Goal: Task Accomplishment & Management: Manage account settings

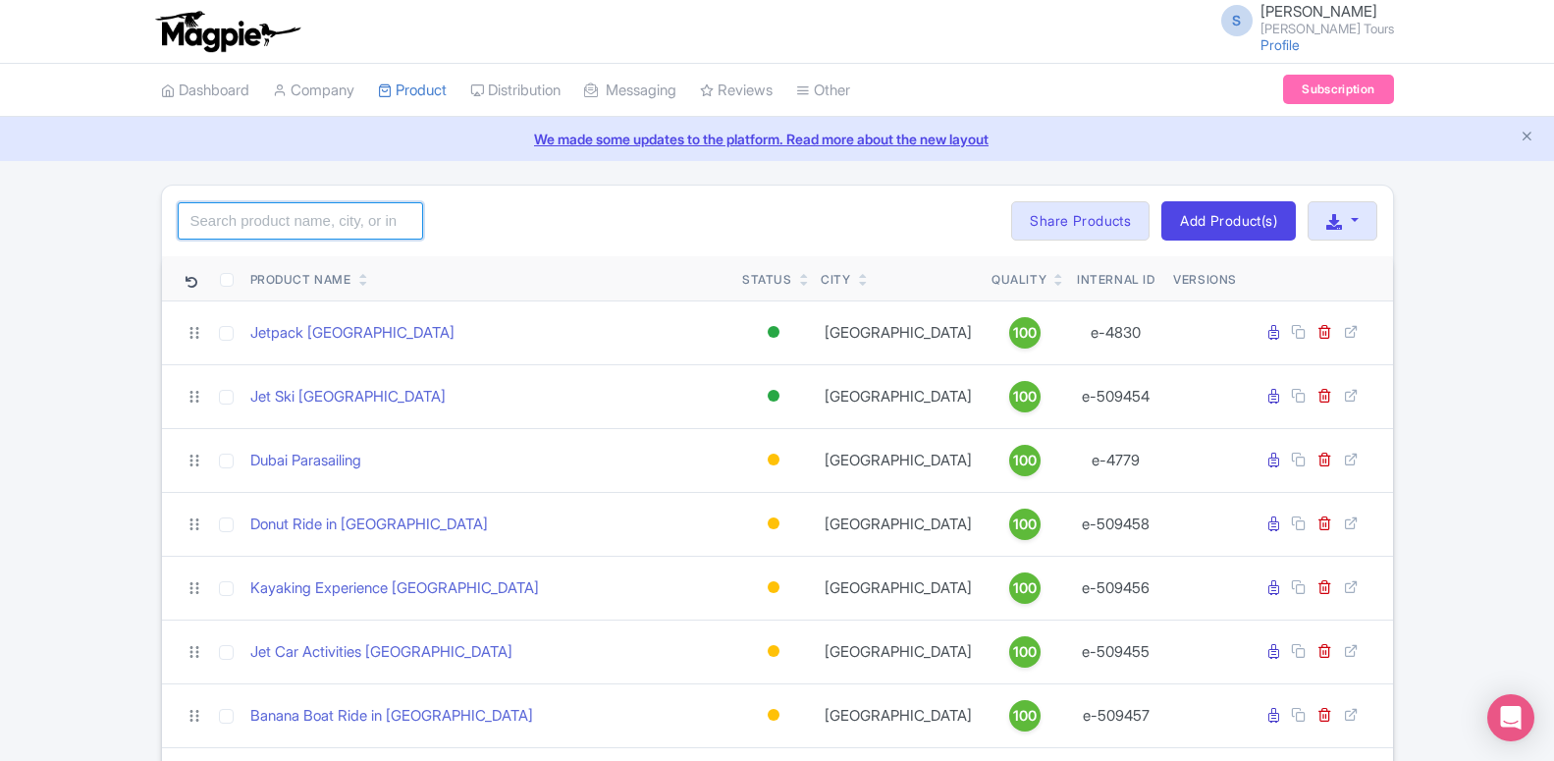
click at [281, 225] on input "search" at bounding box center [300, 220] width 245 height 37
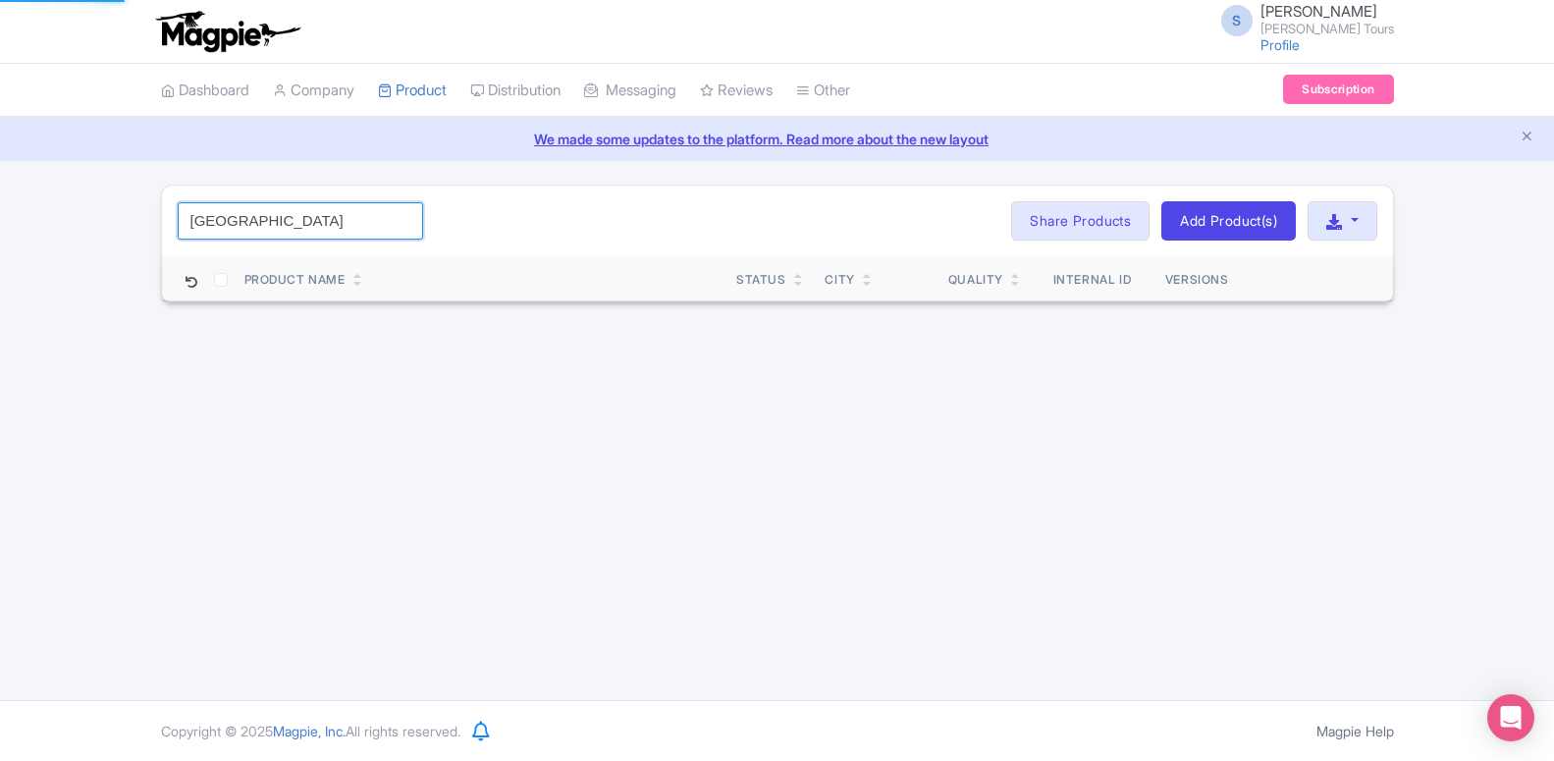
type input "dubai"
click at [357, 462] on div "S Somnath Bhise Rayna Tours Profile Users Settings Sign out Dashboard Company P…" at bounding box center [777, 350] width 1554 height 700
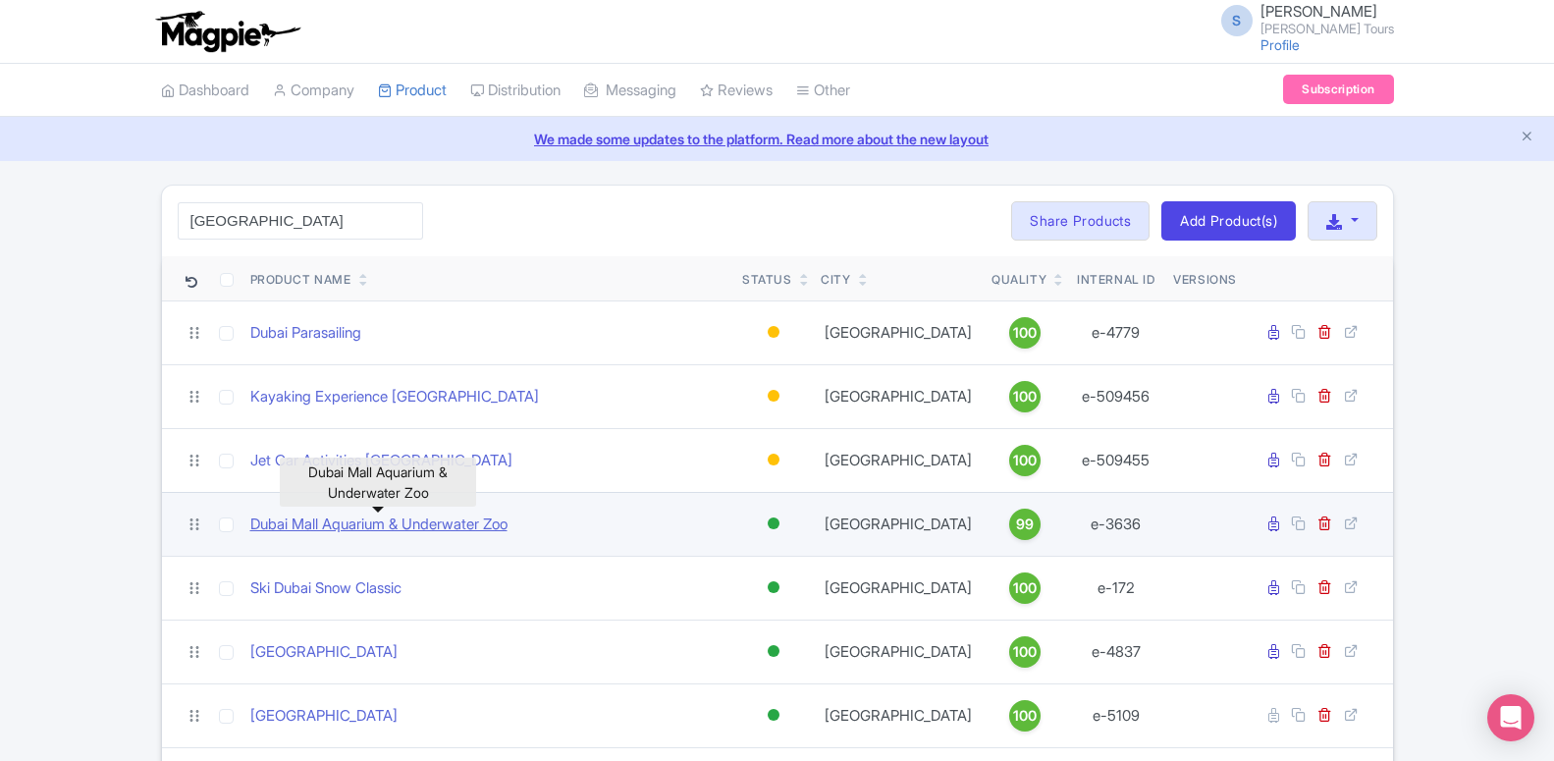
click at [325, 526] on link "Dubai Mall Aquarium & Underwater Zoo" at bounding box center [378, 524] width 257 height 23
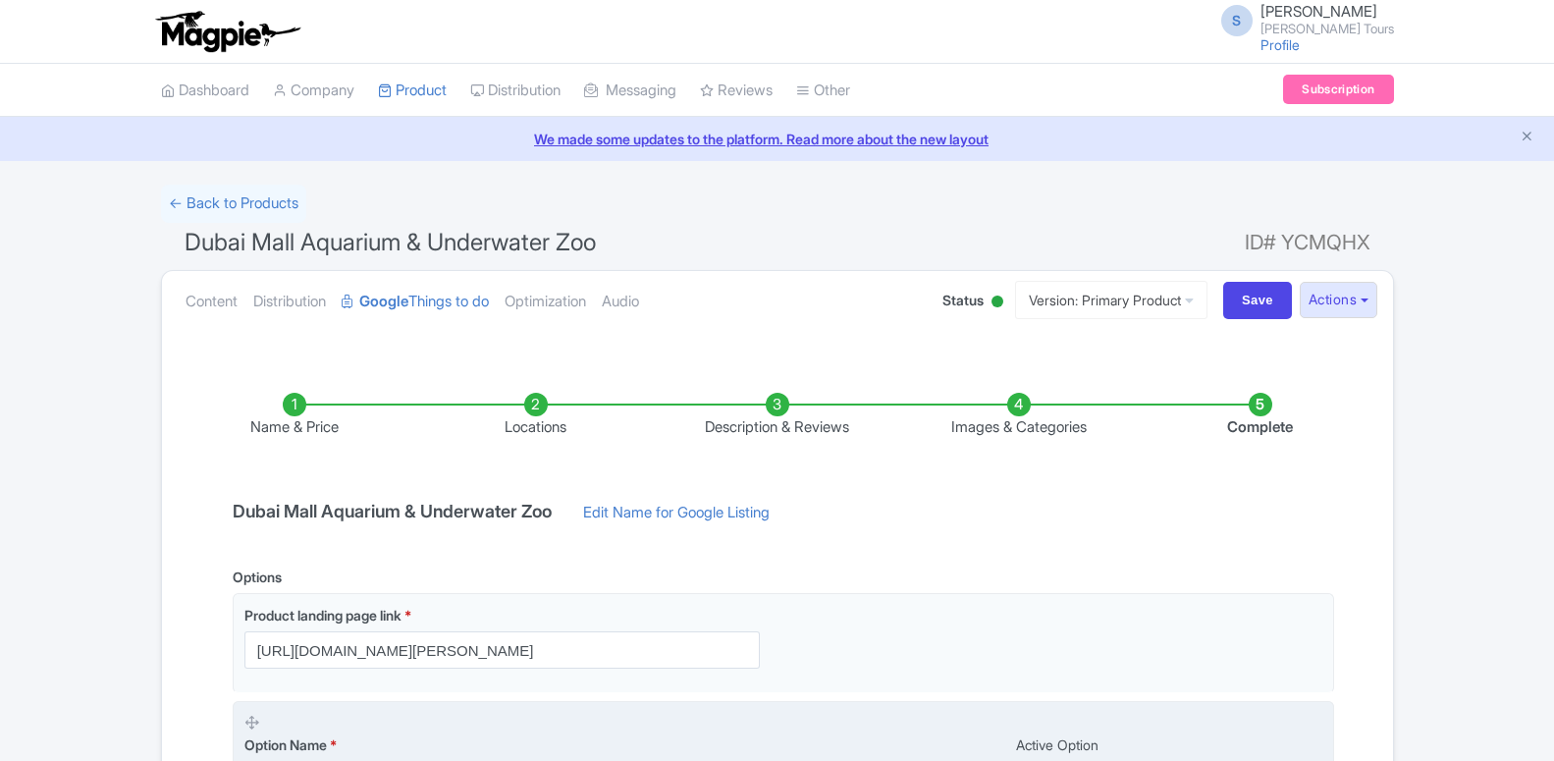
scroll to position [400, 0]
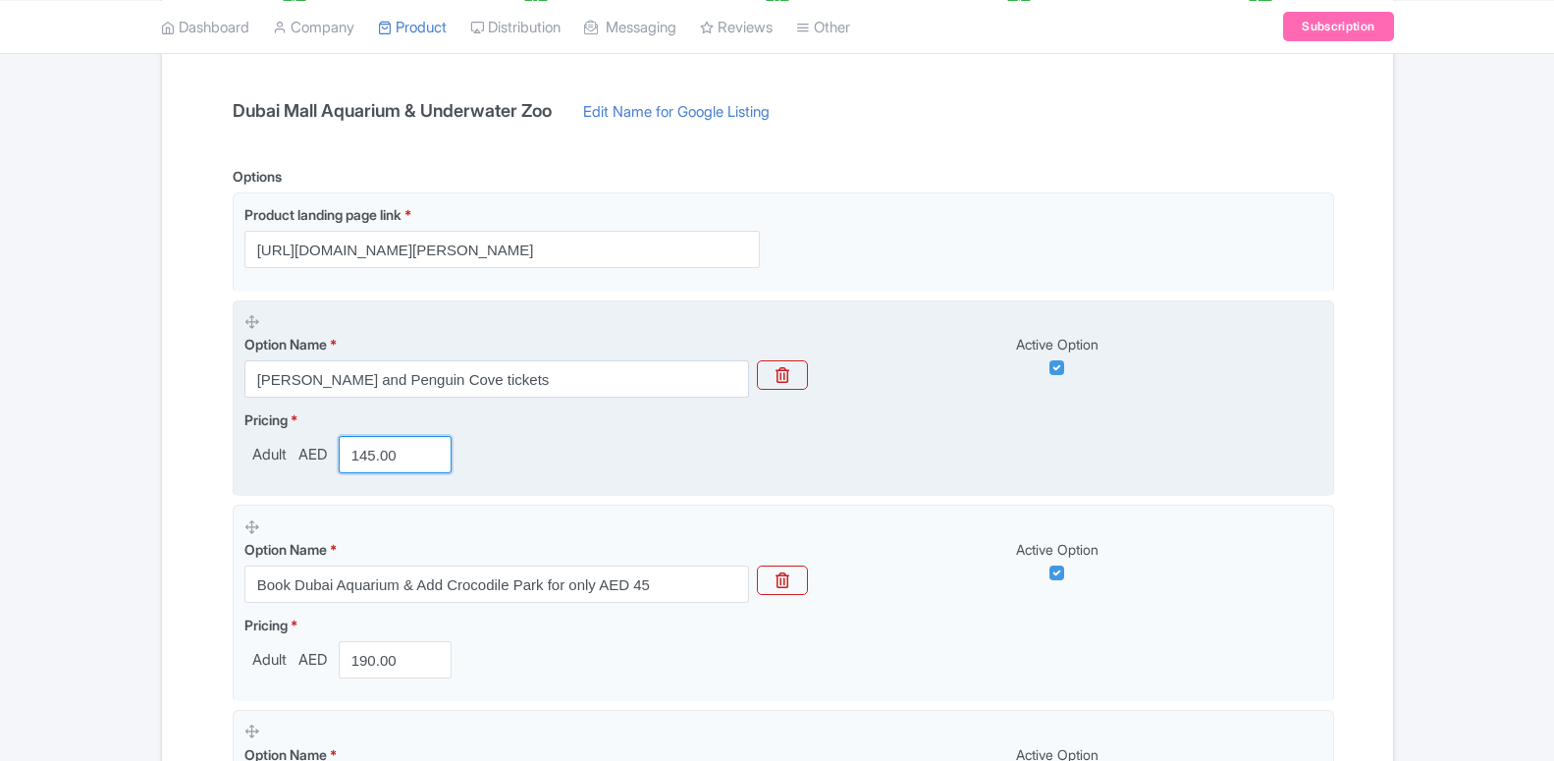
click at [369, 447] on input "145.00" at bounding box center [396, 454] width 114 height 37
click at [369, 449] on input "145.00" at bounding box center [396, 454] width 114 height 37
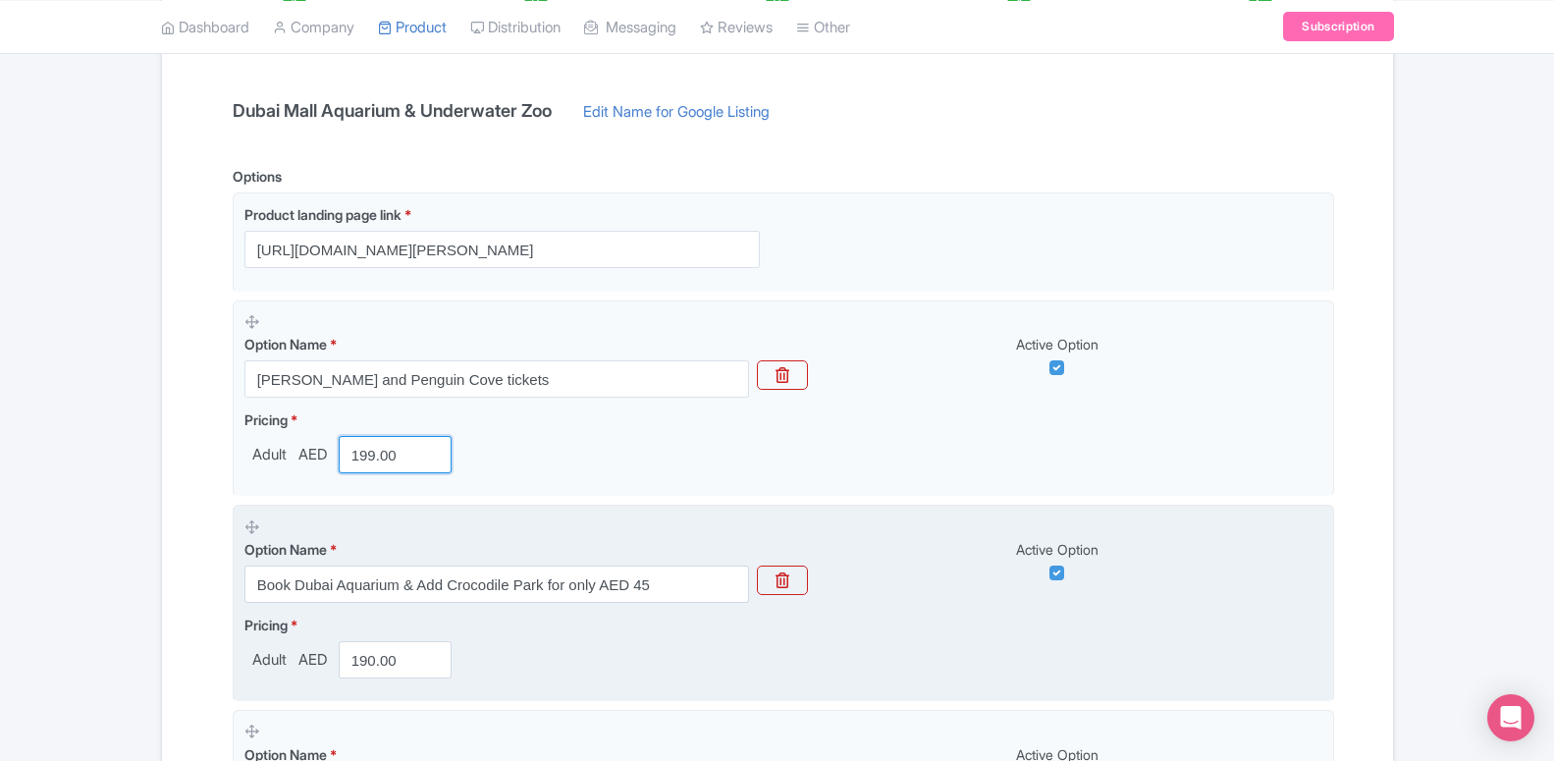
type input "199.00"
click at [548, 538] on div "Option Name * Book Dubai Aquarium & Add Crocodile Park for only AED 45" at bounding box center [496, 560] width 504 height 86
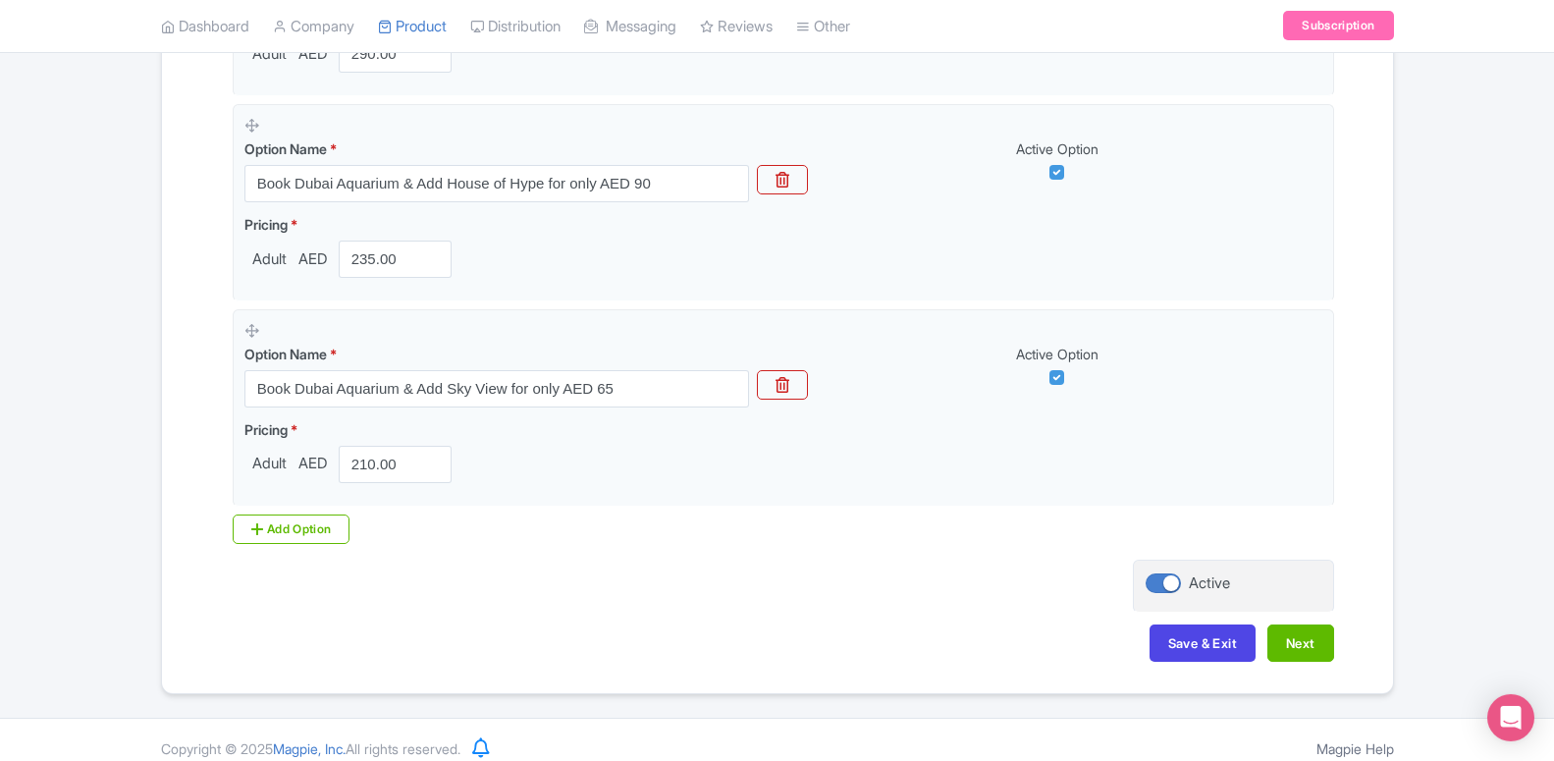
scroll to position [2870, 0]
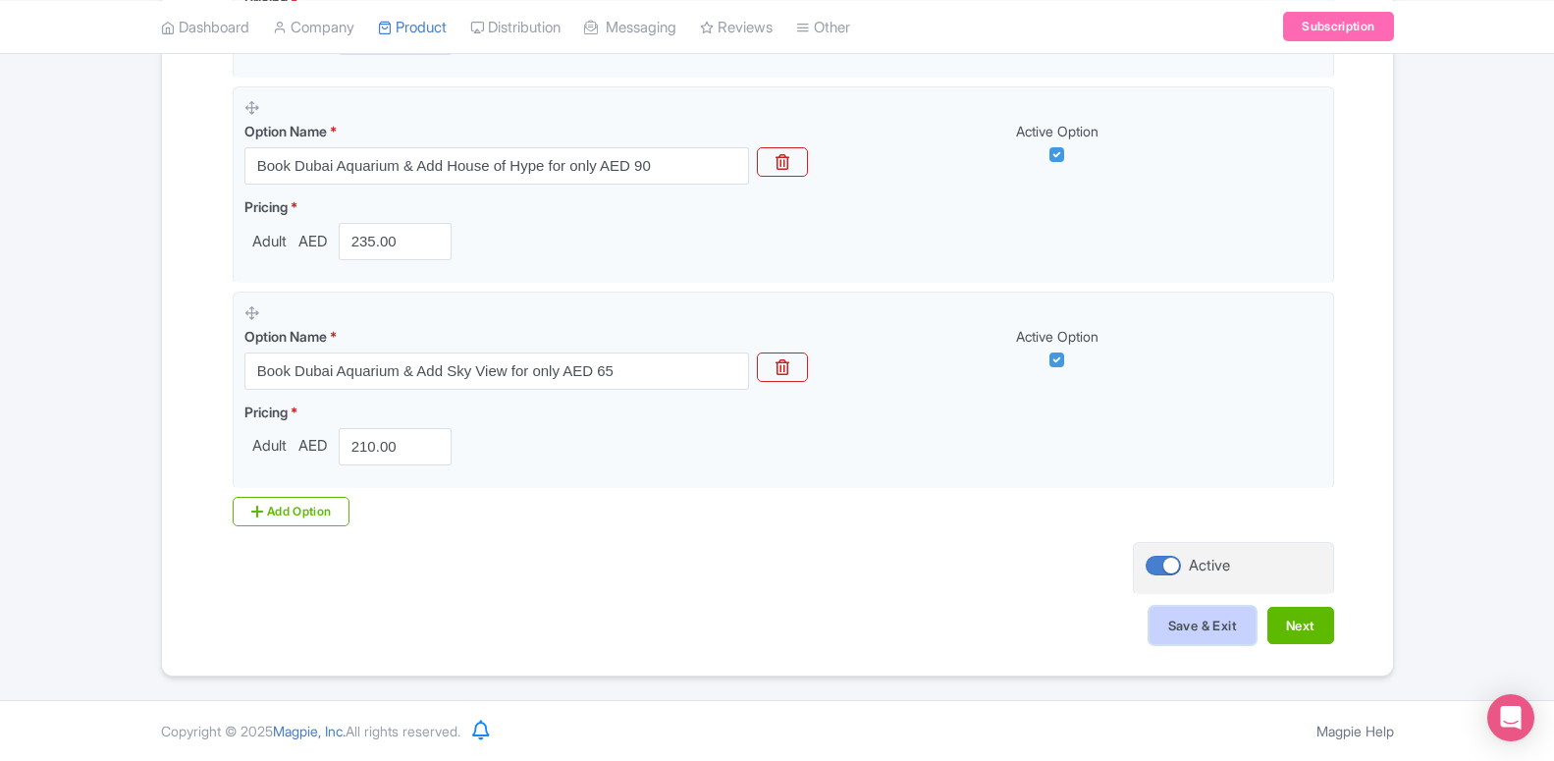
click at [1234, 616] on button "Save & Exit" at bounding box center [1202, 625] width 106 height 37
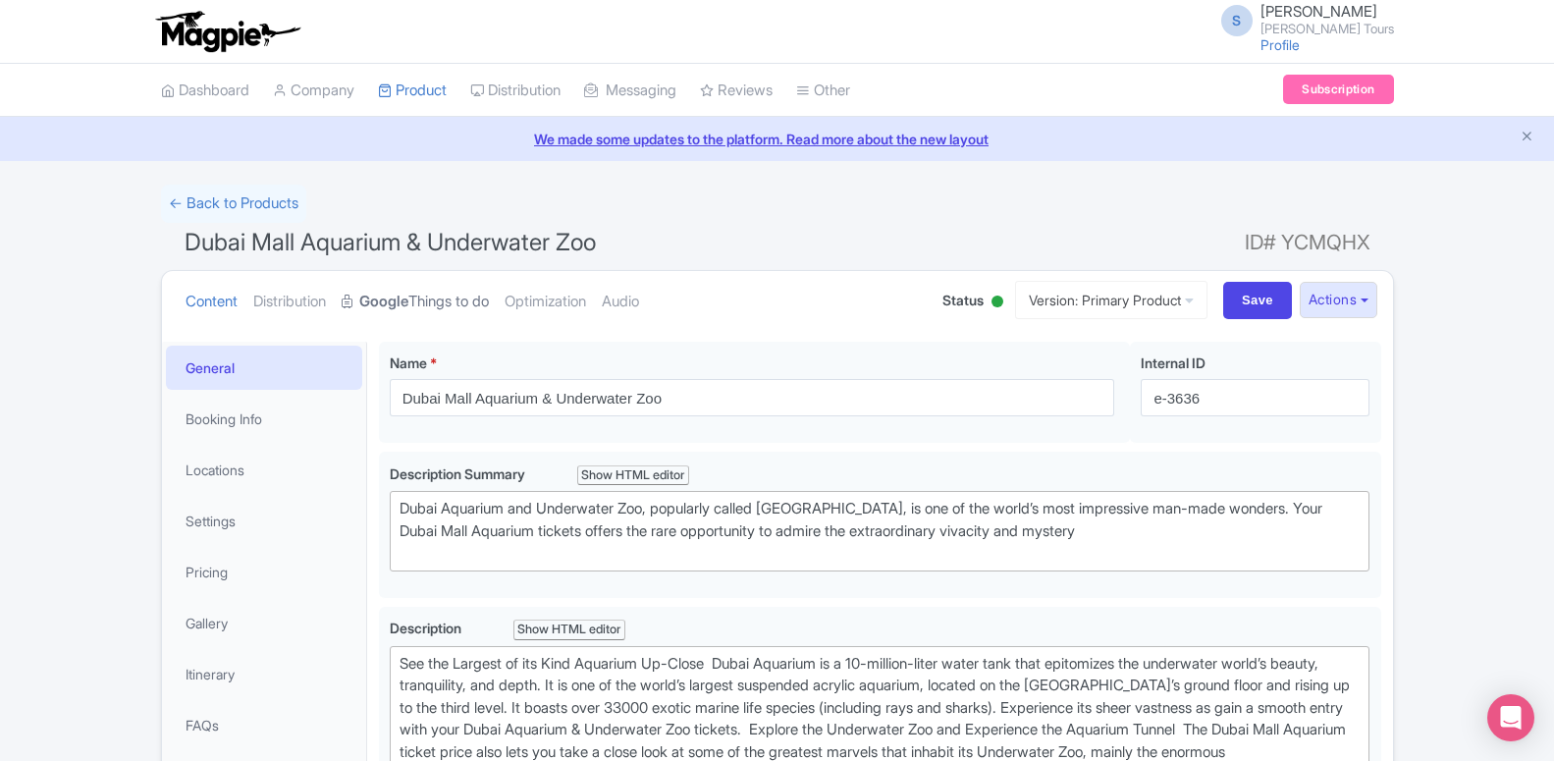
click at [429, 279] on link "Google Things to do" at bounding box center [415, 302] width 147 height 62
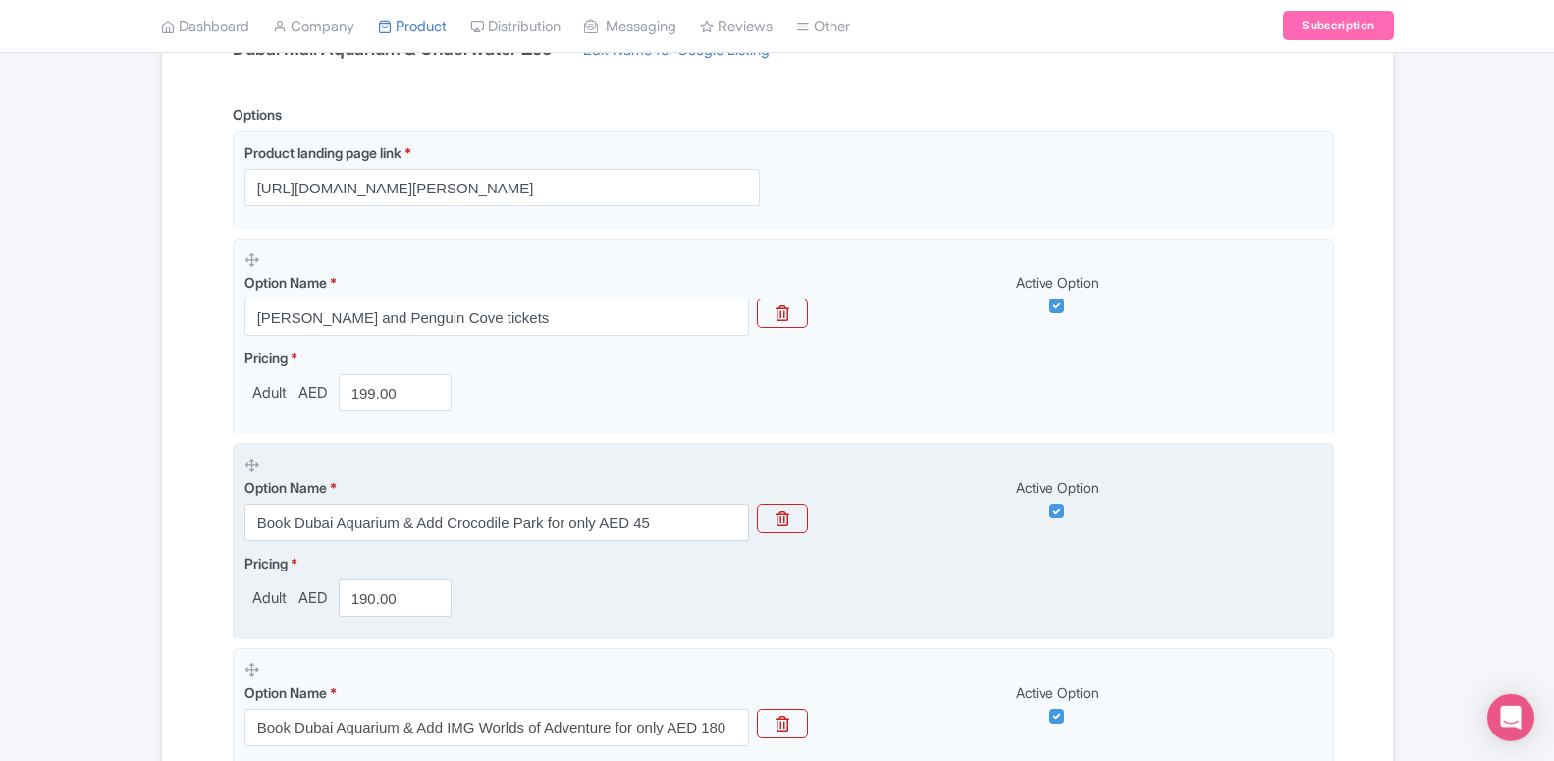
scroll to position [501, 0]
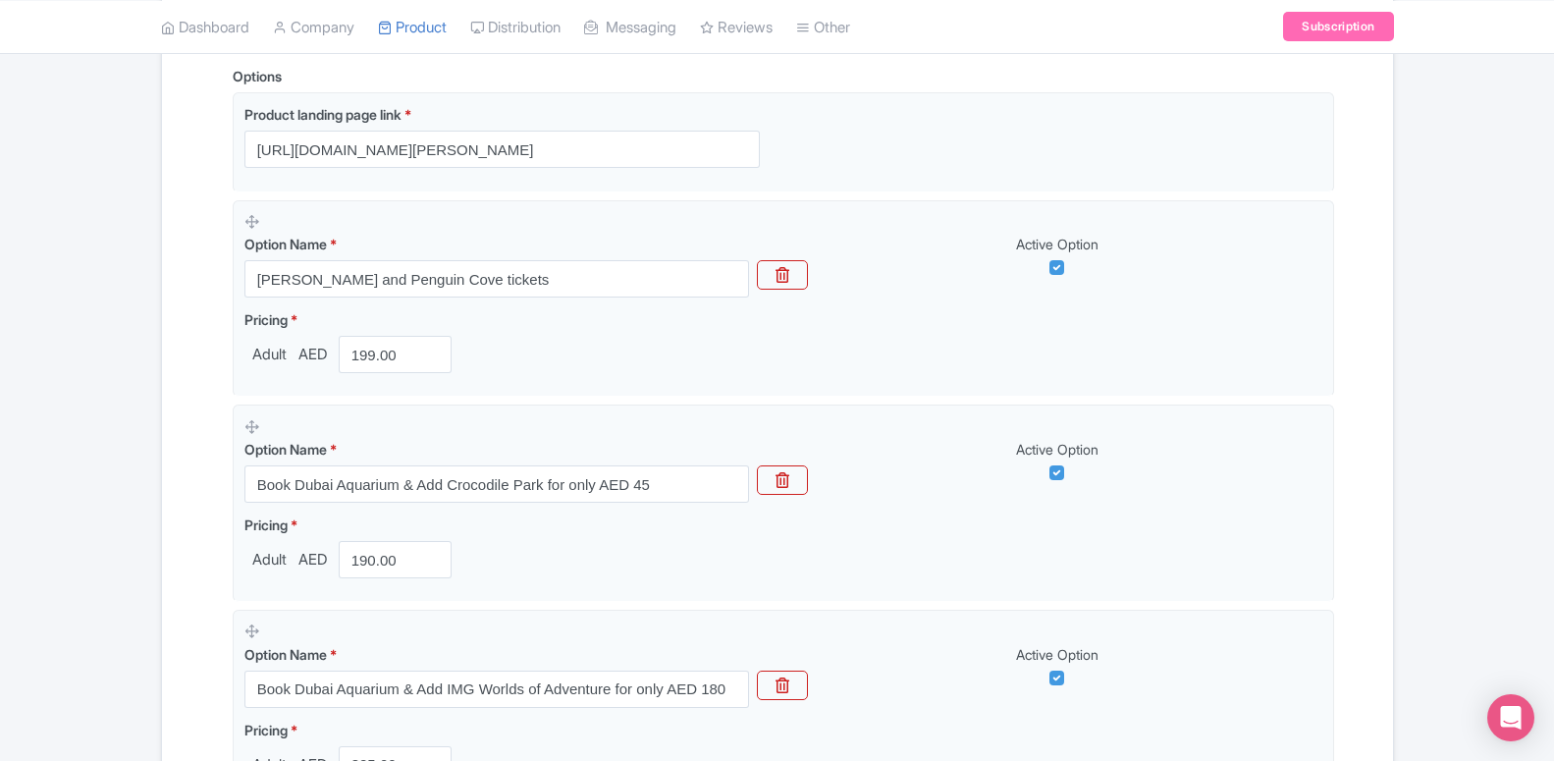
click at [408, 335] on div "Pricing * Adult AED 199.00" at bounding box center [352, 341] width 216 height 64
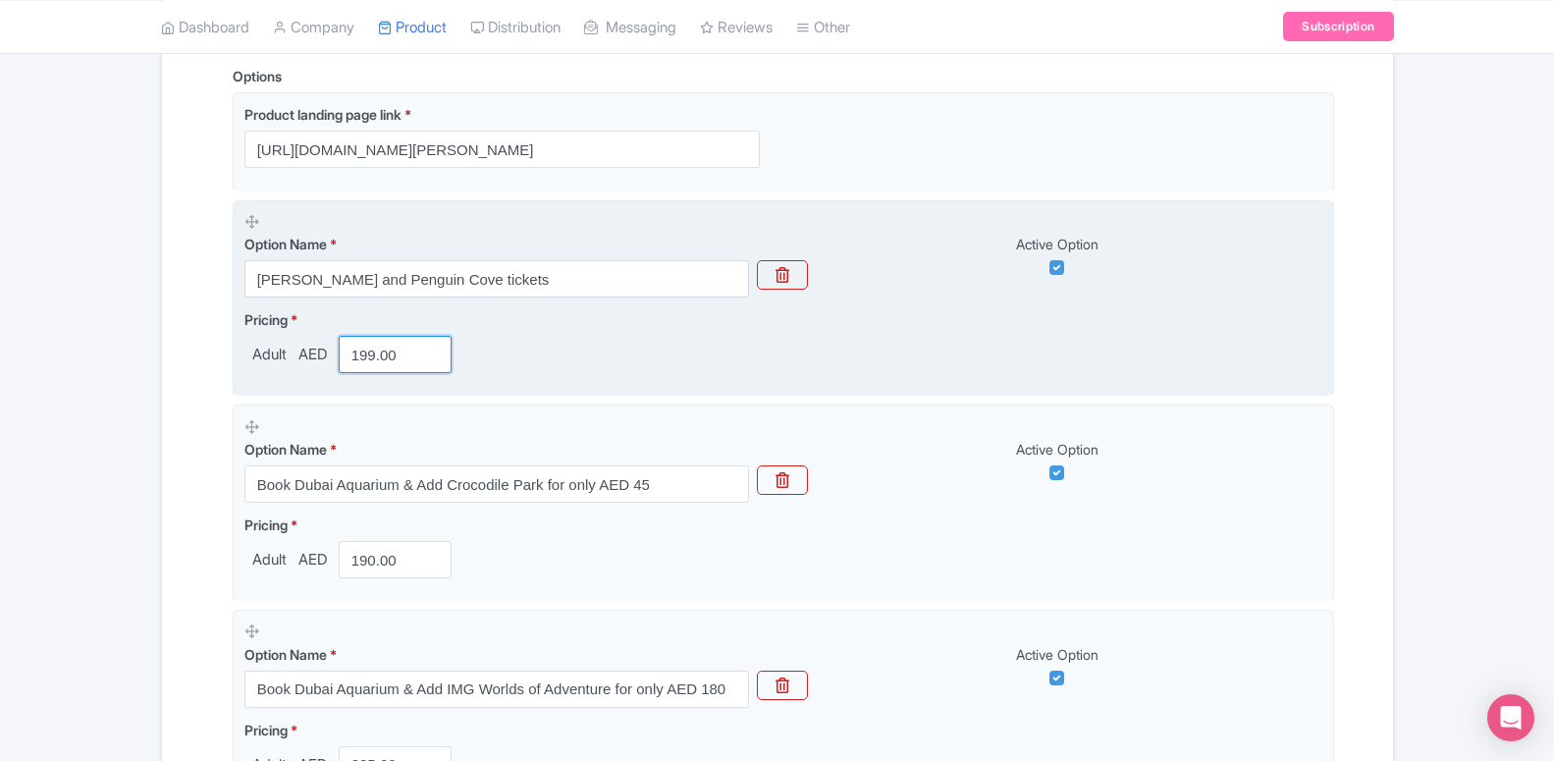
click at [368, 358] on input "199.00" at bounding box center [396, 354] width 114 height 37
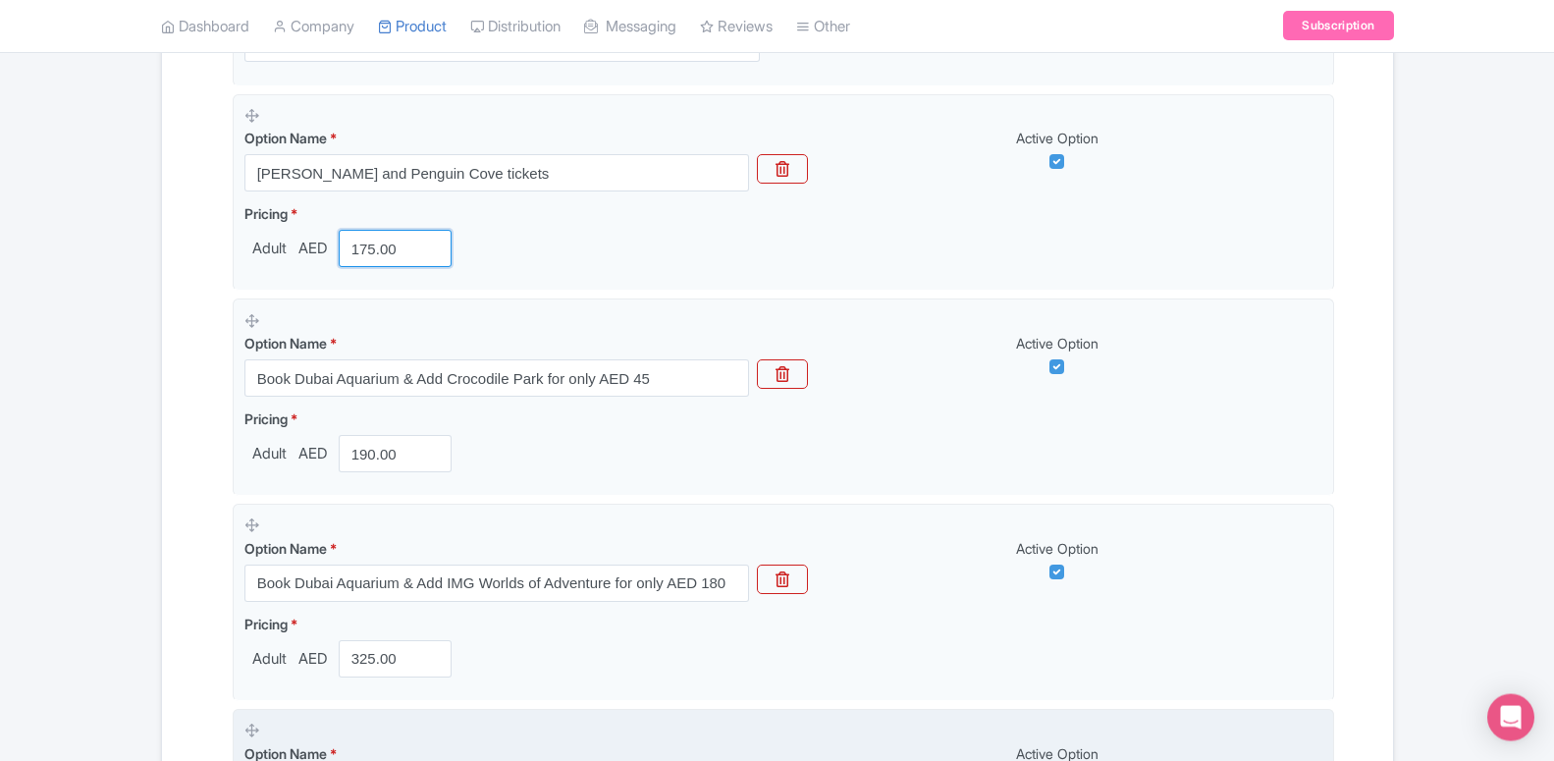
scroll to position [601, 0]
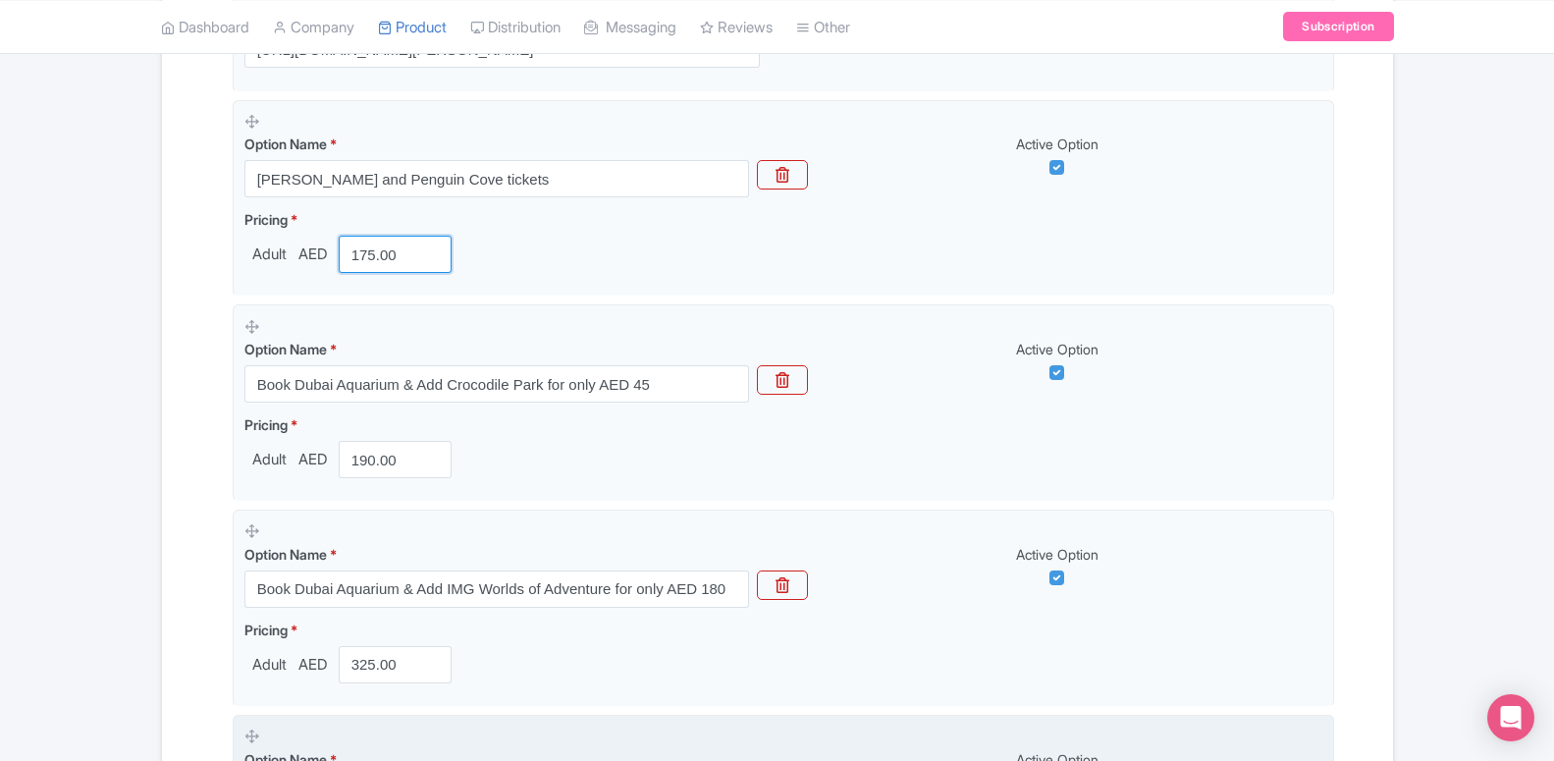
type input "175.00"
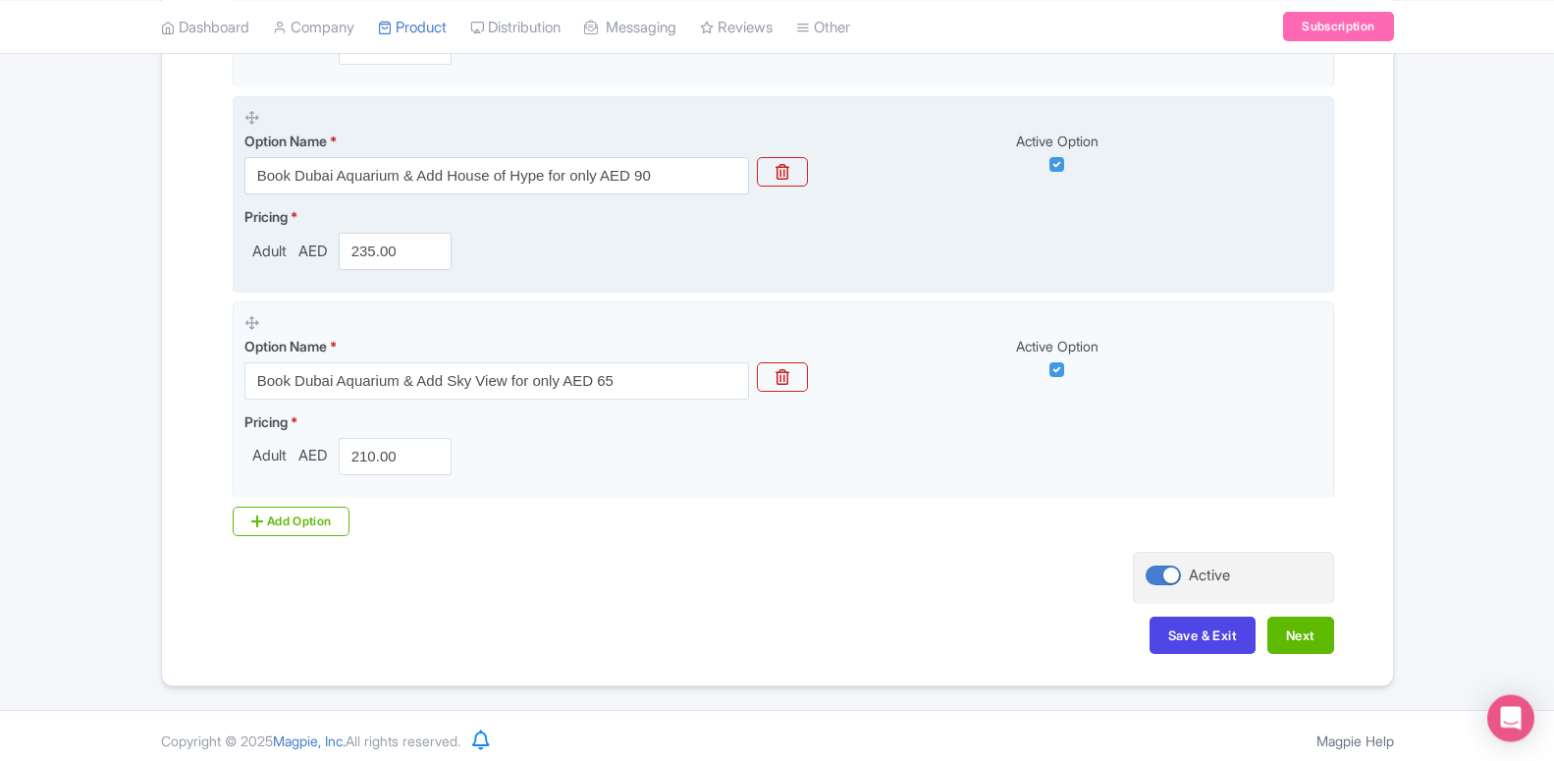
scroll to position [2870, 0]
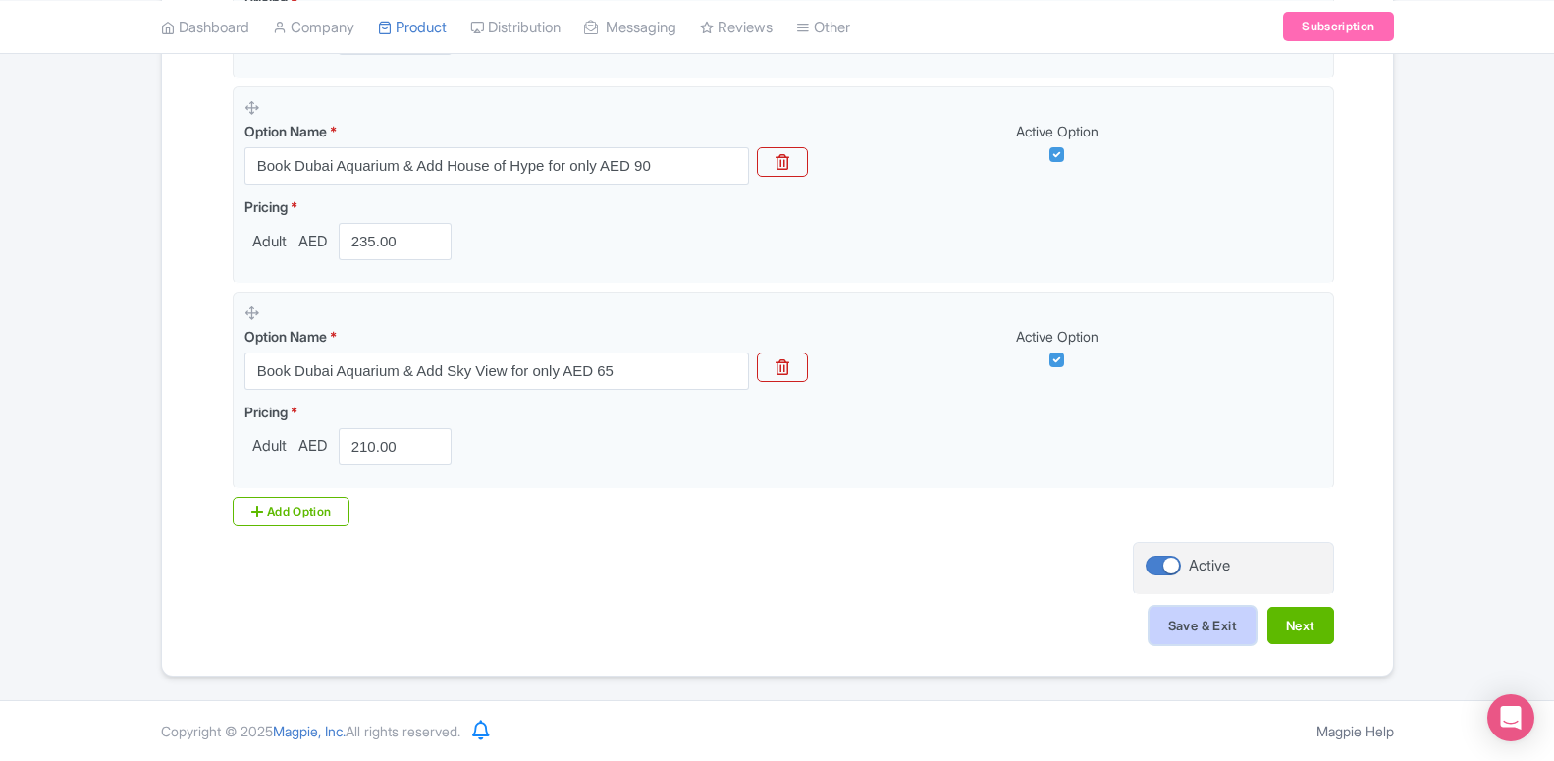
click at [1166, 627] on button "Save & Exit" at bounding box center [1202, 625] width 106 height 37
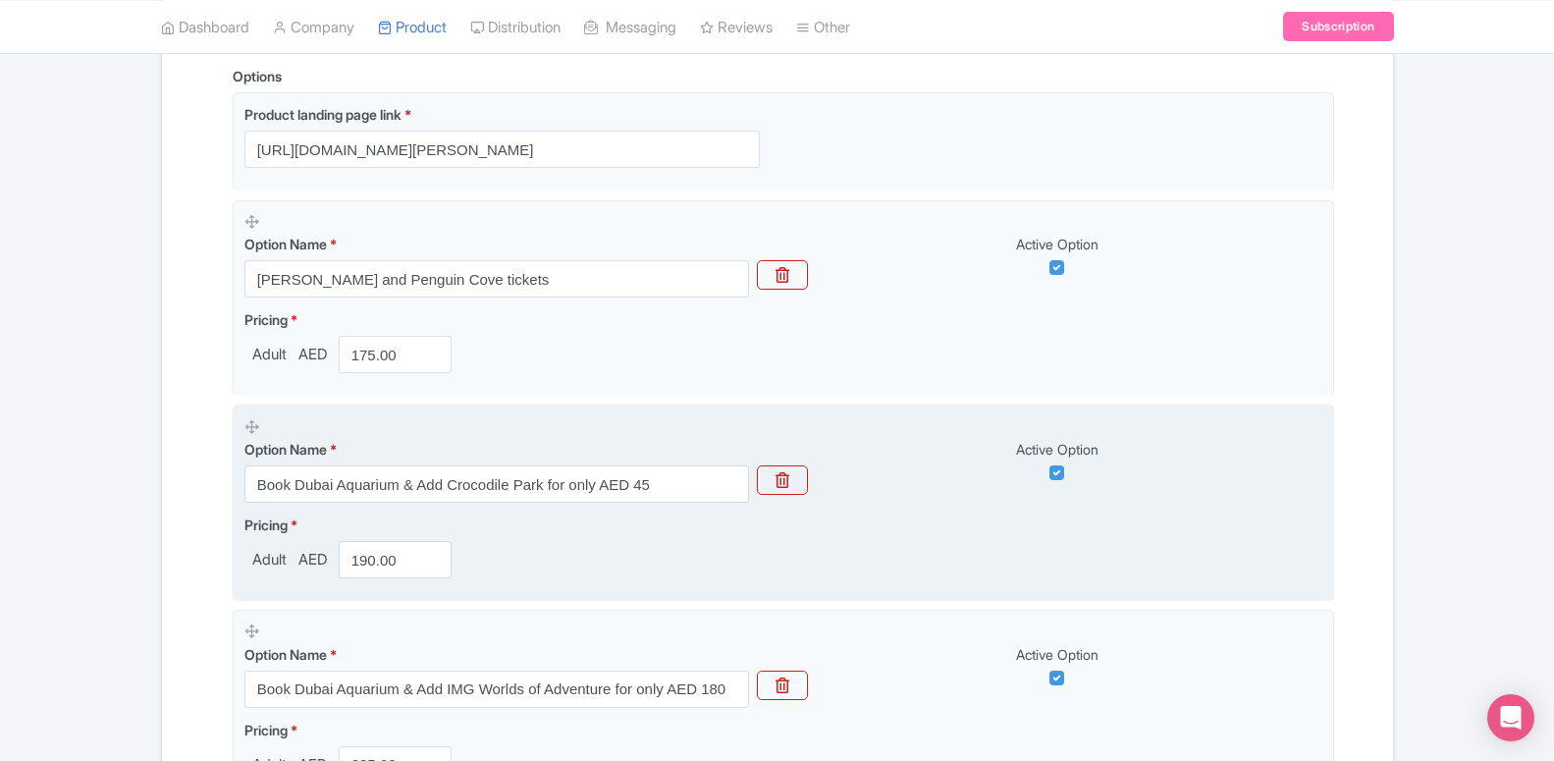
scroll to position [400, 0]
